Goal: Task Accomplishment & Management: Complete application form

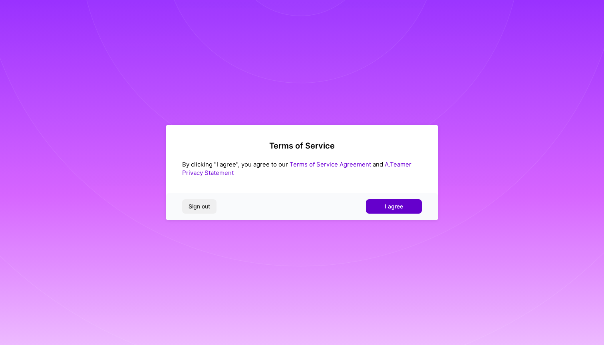
click at [385, 207] on span "I agree" at bounding box center [394, 207] width 18 height 8
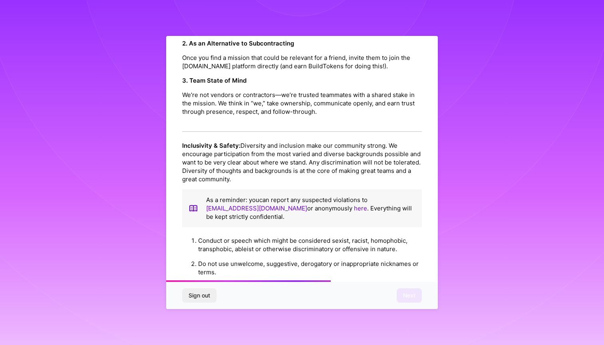
scroll to position [499, 0]
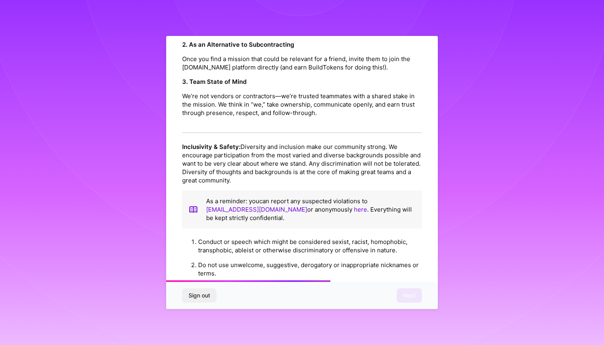
click at [363, 111] on div "Responsible Community Grow the community: One of our core values is creating tr…" at bounding box center [302, 32] width 240 height 201
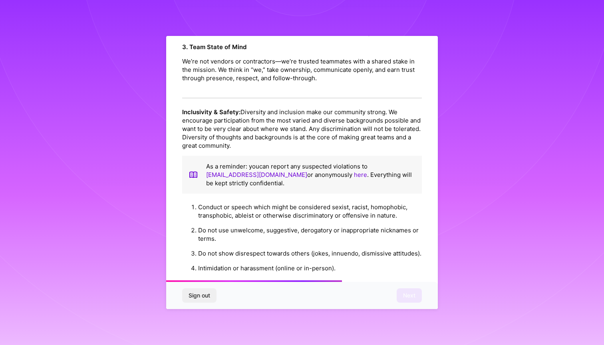
scroll to position [542, 0]
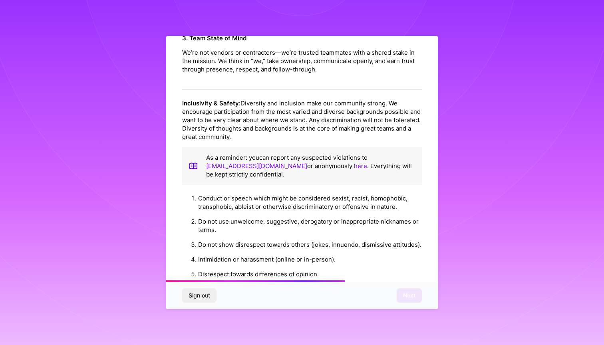
click at [364, 108] on p "Inclusivity & Safety: Diversity and inclusion make our community strong. We enc…" at bounding box center [302, 120] width 240 height 42
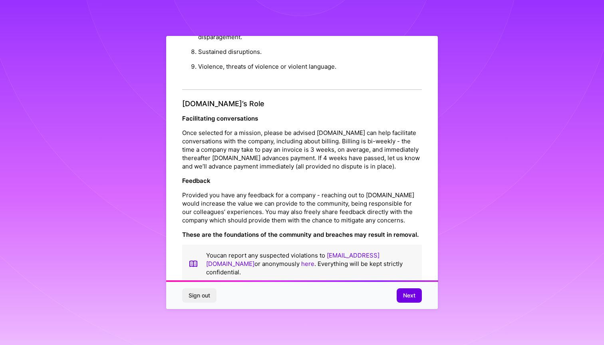
scroll to position [825, 0]
click at [402, 296] on button "Next" at bounding box center [409, 295] width 25 height 14
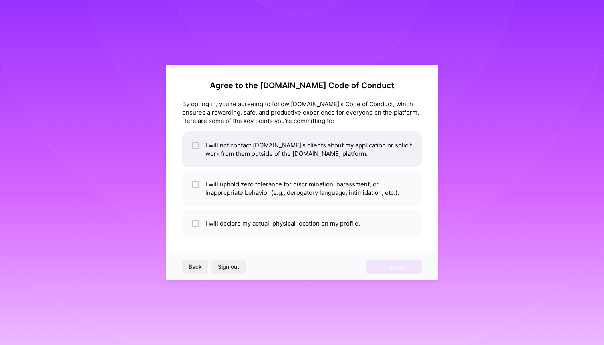
click at [356, 155] on li "I will not contact [DOMAIN_NAME]'s clients about my application or solicit work…" at bounding box center [302, 149] width 240 height 36
checkbox input "true"
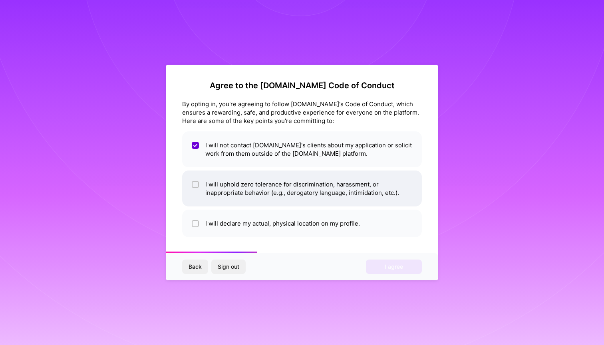
click at [330, 197] on li "I will uphold zero tolerance for discrimination, harassment, or inappropriate b…" at bounding box center [302, 189] width 240 height 36
checkbox input "true"
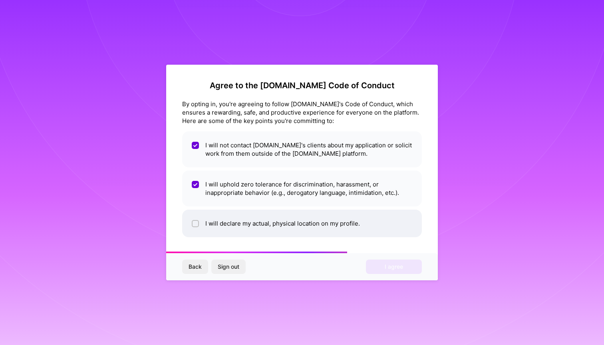
click at [316, 221] on li "I will declare my actual, physical location on my profile." at bounding box center [302, 224] width 240 height 28
drag, startPoint x: 387, startPoint y: 269, endPoint x: 365, endPoint y: 235, distance: 40.8
click at [365, 235] on div "Agree to the [DOMAIN_NAME] Code of Conduct By opting in, you're agreeing to fol…" at bounding box center [302, 173] width 272 height 216
click at [356, 226] on li "I will declare my actual, physical location on my profile." at bounding box center [302, 224] width 240 height 28
click at [350, 225] on li "I will declare my actual, physical location on my profile." at bounding box center [302, 224] width 240 height 28
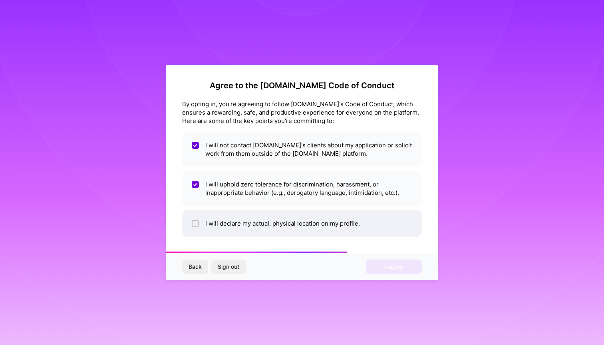
checkbox input "true"
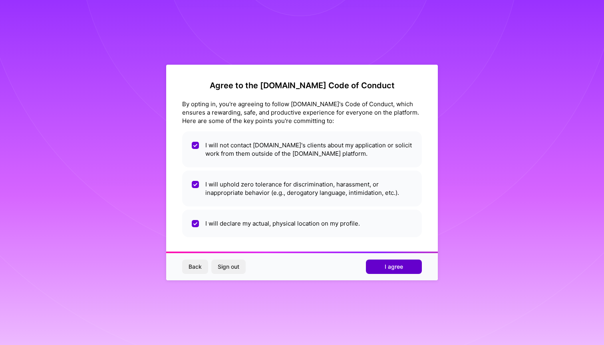
click at [372, 267] on button "I agree" at bounding box center [394, 267] width 56 height 14
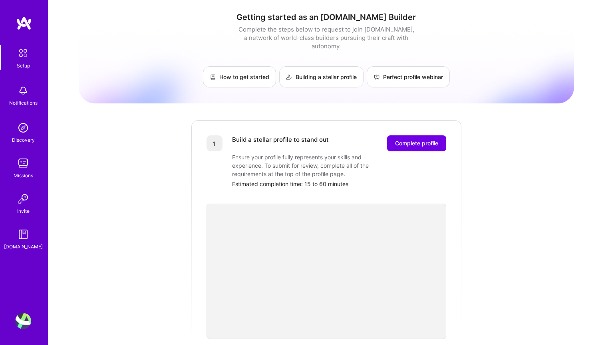
click at [23, 125] on img at bounding box center [23, 128] width 16 height 16
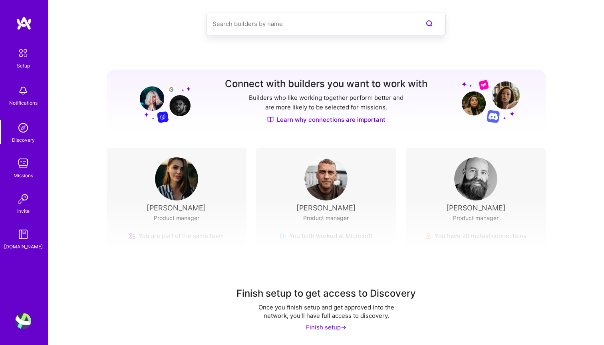
scroll to position [36, 0]
click at [322, 328] on div "Finish setup ->" at bounding box center [326, 328] width 40 height 8
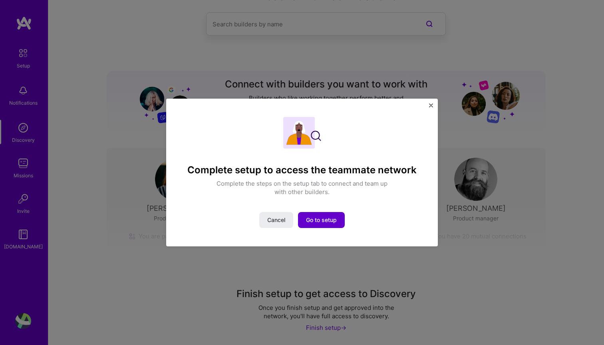
click at [324, 225] on button "Go to setup" at bounding box center [321, 220] width 47 height 16
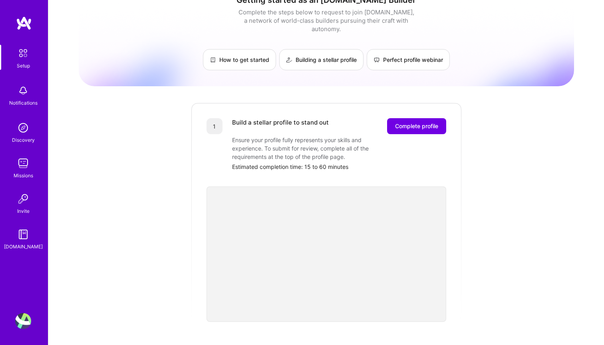
scroll to position [15, 0]
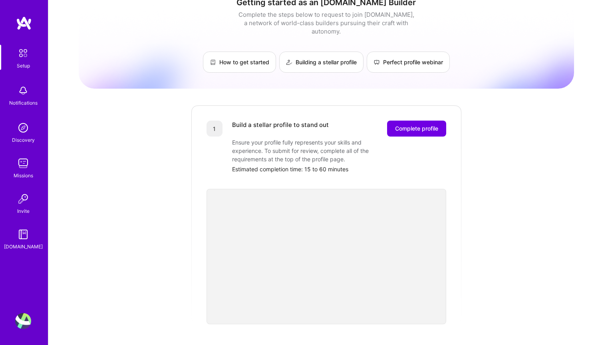
click at [26, 169] on img at bounding box center [23, 163] width 16 height 16
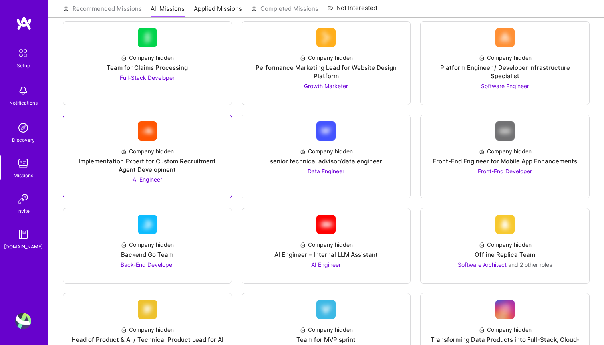
scroll to position [199, 0]
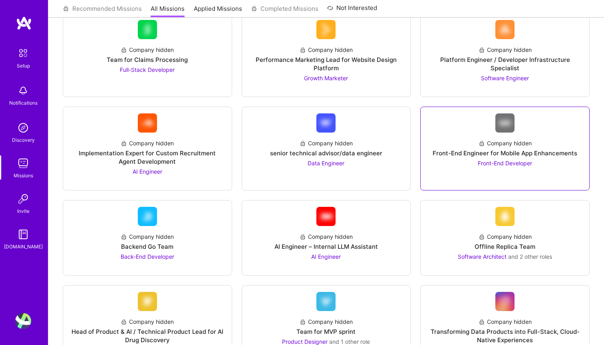
click at [452, 170] on link "Company hidden Front-End Engineer for Mobile App Enhancements Front-End Develop…" at bounding box center [505, 148] width 156 height 70
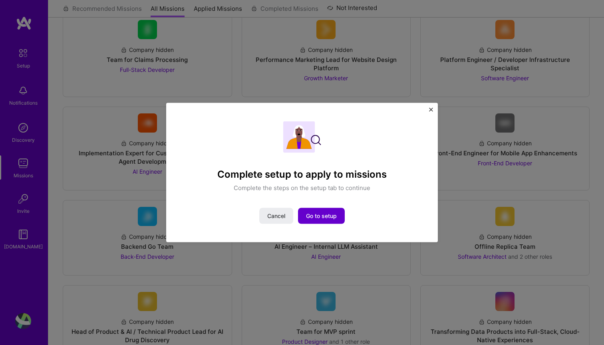
click at [328, 220] on span "Go to setup" at bounding box center [321, 216] width 31 height 8
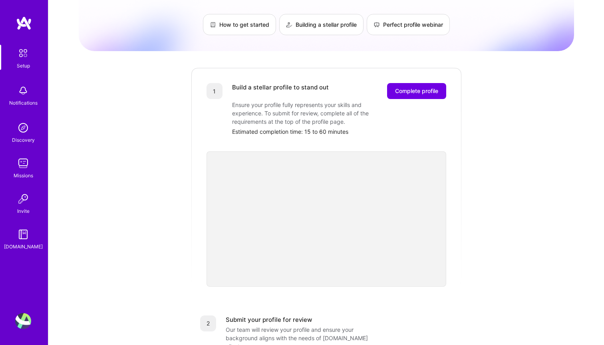
scroll to position [53, 0]
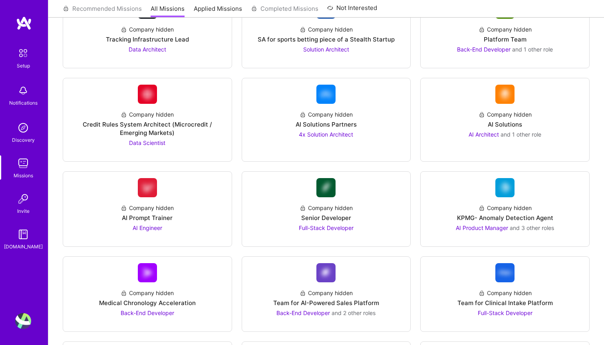
scroll to position [1052, 0]
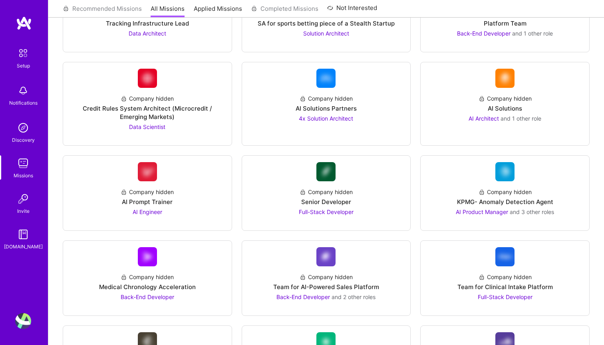
click at [20, 98] on img at bounding box center [23, 91] width 16 height 16
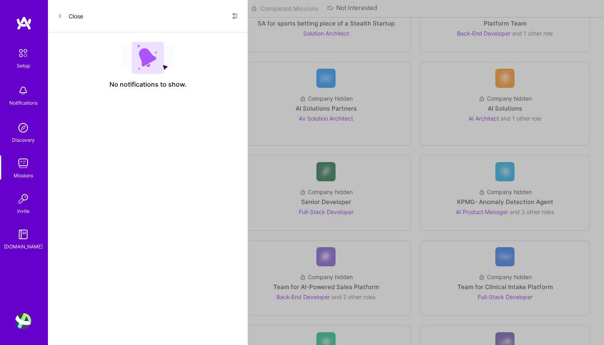
click at [26, 57] on img at bounding box center [23, 53] width 17 height 17
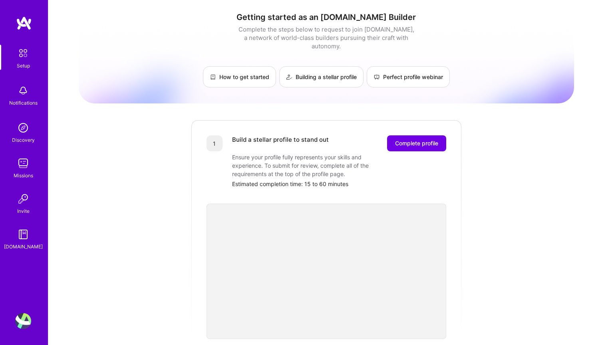
click at [21, 134] on img at bounding box center [23, 128] width 16 height 16
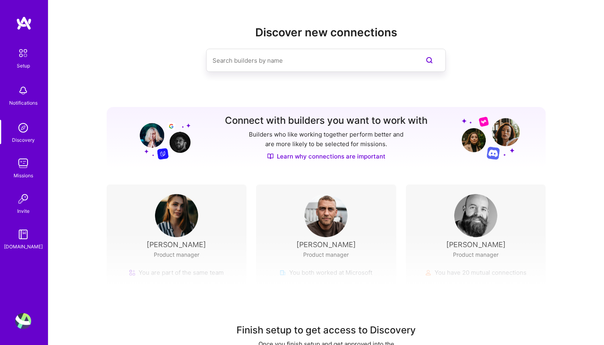
click at [25, 166] on img at bounding box center [23, 163] width 16 height 16
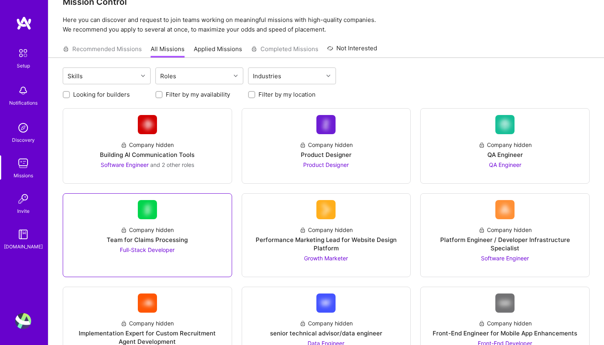
scroll to position [20, 0]
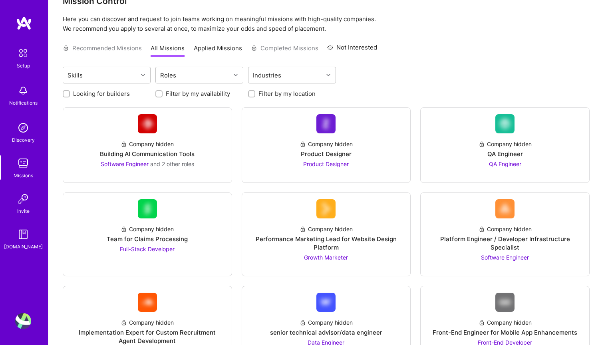
click at [102, 94] on label "Looking for builders" at bounding box center [101, 94] width 57 height 8
click at [70, 94] on input "Looking for builders" at bounding box center [67, 95] width 6 height 6
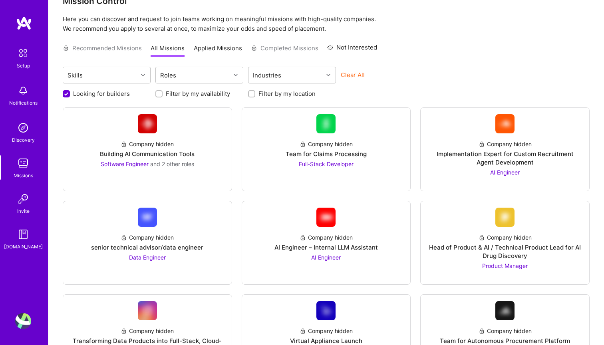
click at [102, 94] on label "Looking for builders" at bounding box center [101, 94] width 57 height 8
click at [71, 94] on input "Looking for builders" at bounding box center [67, 94] width 7 height 7
checkbox input "false"
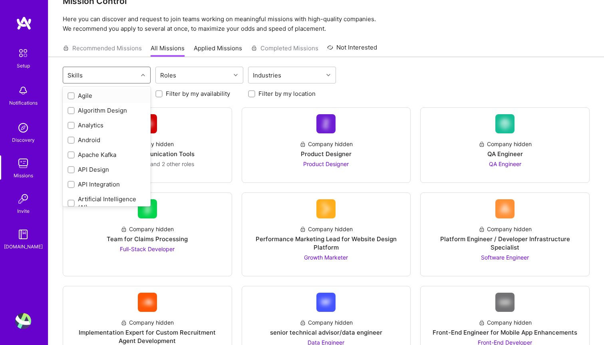
click at [117, 78] on div "Skills" at bounding box center [100, 75] width 75 height 16
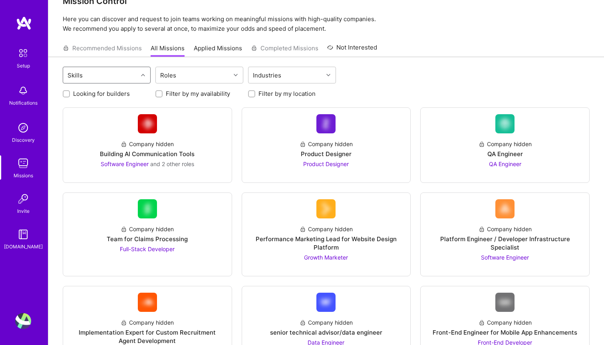
click at [123, 48] on div "Recommended Missions All Missions Applied Missions Completed Missions Not Inter…" at bounding box center [220, 48] width 314 height 17
click at [26, 233] on img at bounding box center [23, 235] width 16 height 16
